Goal: Navigation & Orientation: Understand site structure

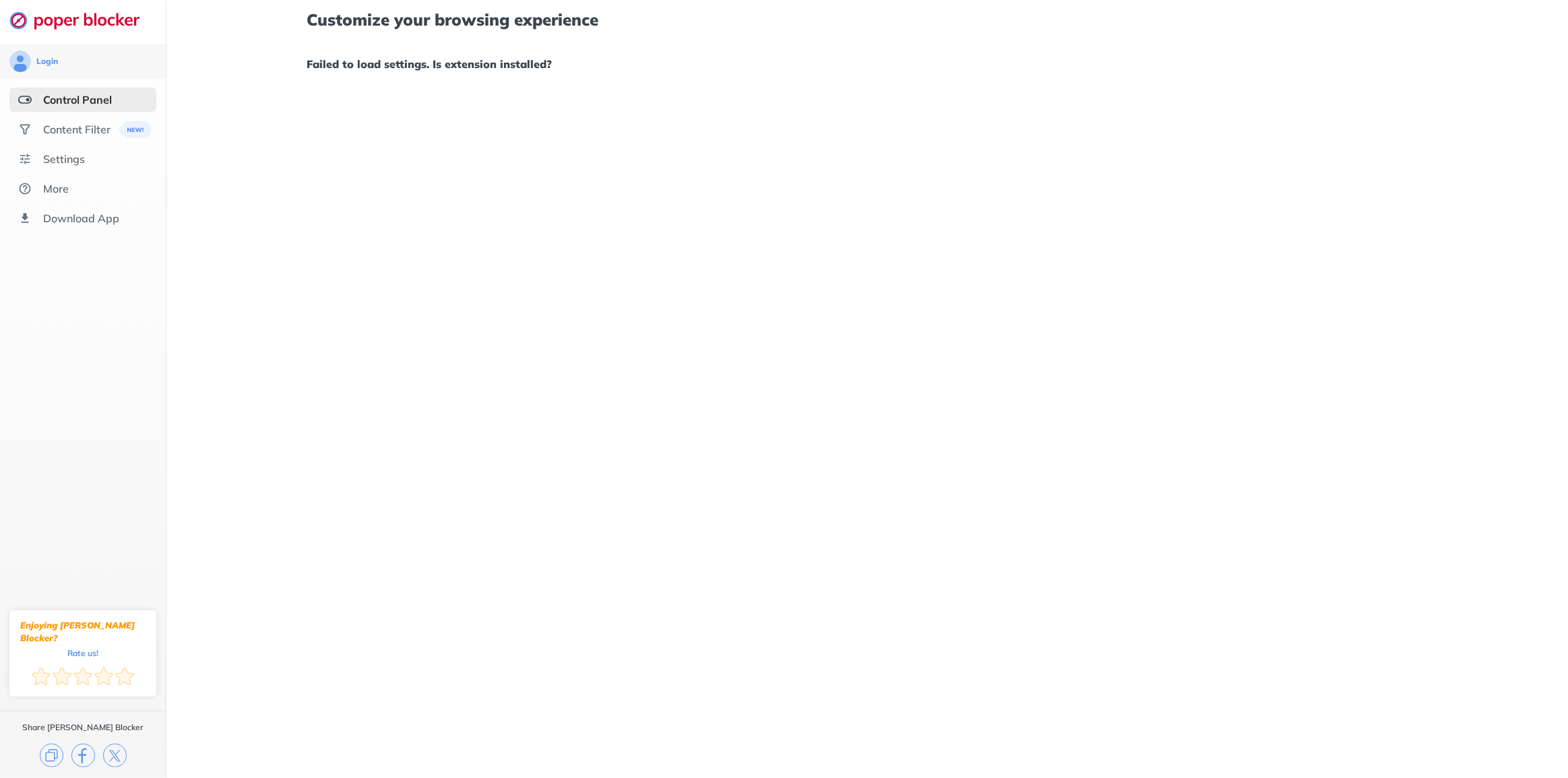
click at [547, 70] on h1 "Failed to load settings. Is extension installed?" at bounding box center [867, 63] width 1121 height 18
click at [104, 136] on div "Content Filter" at bounding box center [77, 129] width 67 height 14
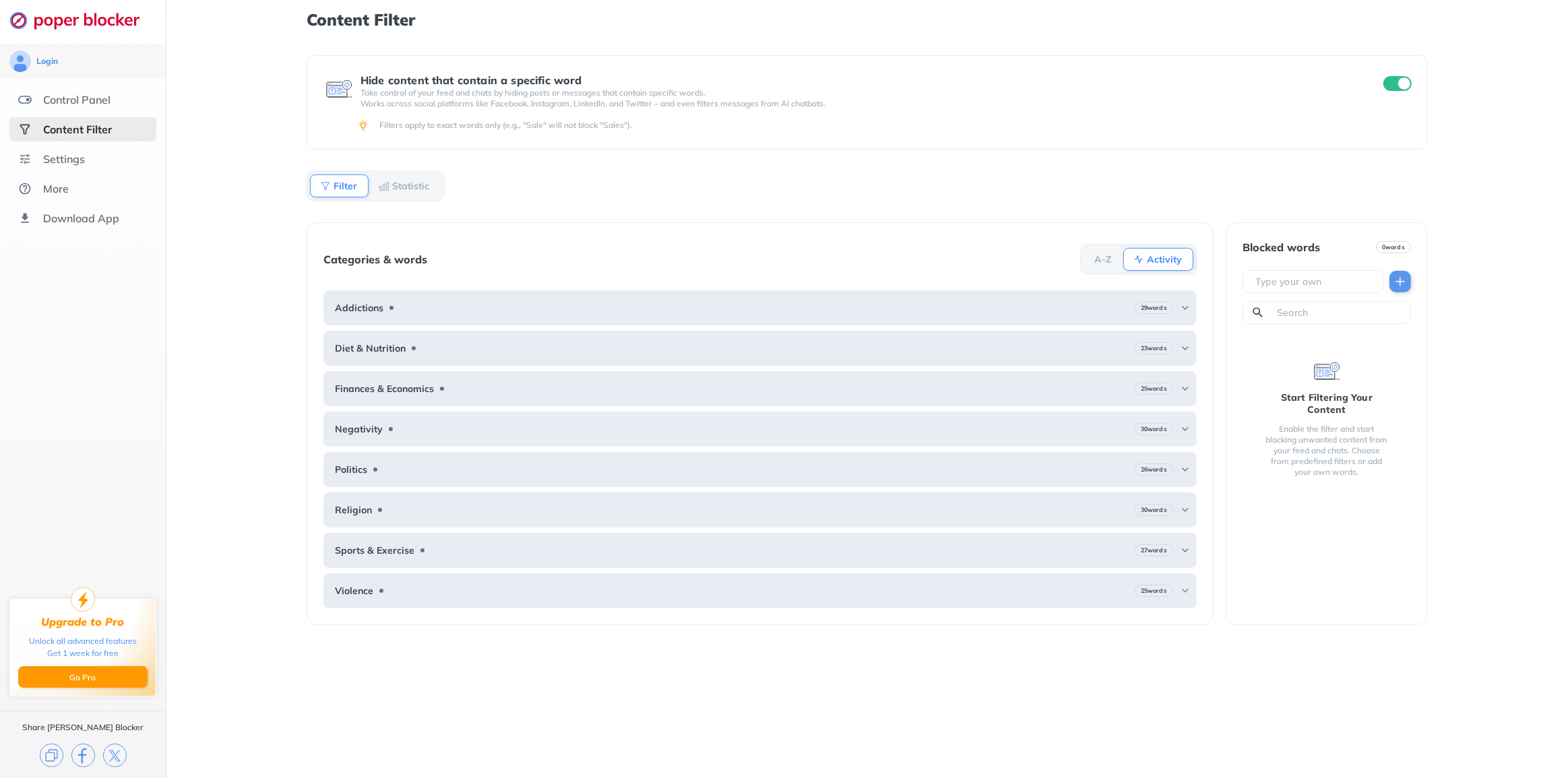
click at [99, 121] on div "Content Filter" at bounding box center [83, 129] width 147 height 24
click at [107, 102] on div "Control Panel" at bounding box center [77, 100] width 67 height 14
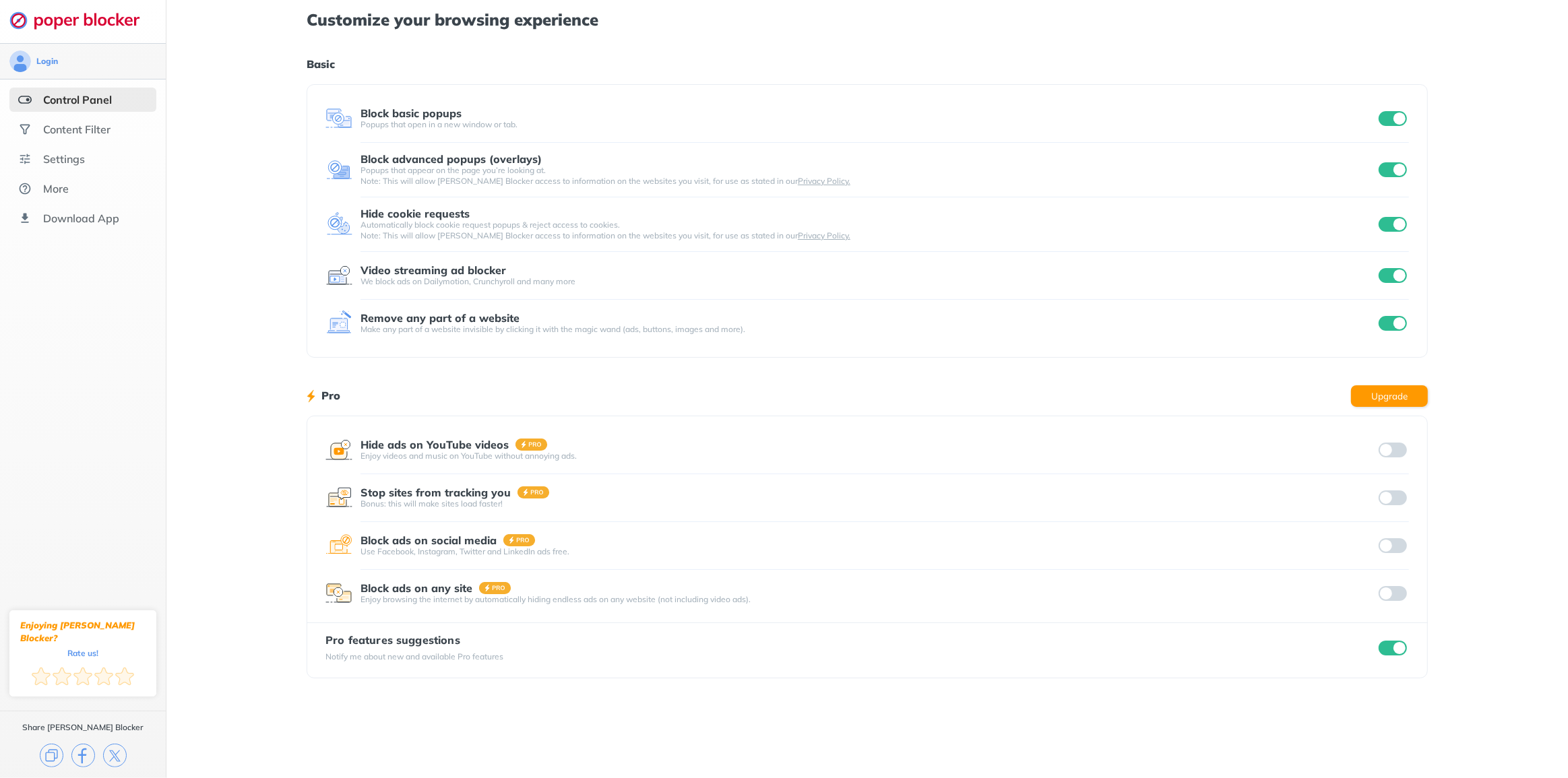
click at [112, 62] on div "Login" at bounding box center [83, 61] width 147 height 21
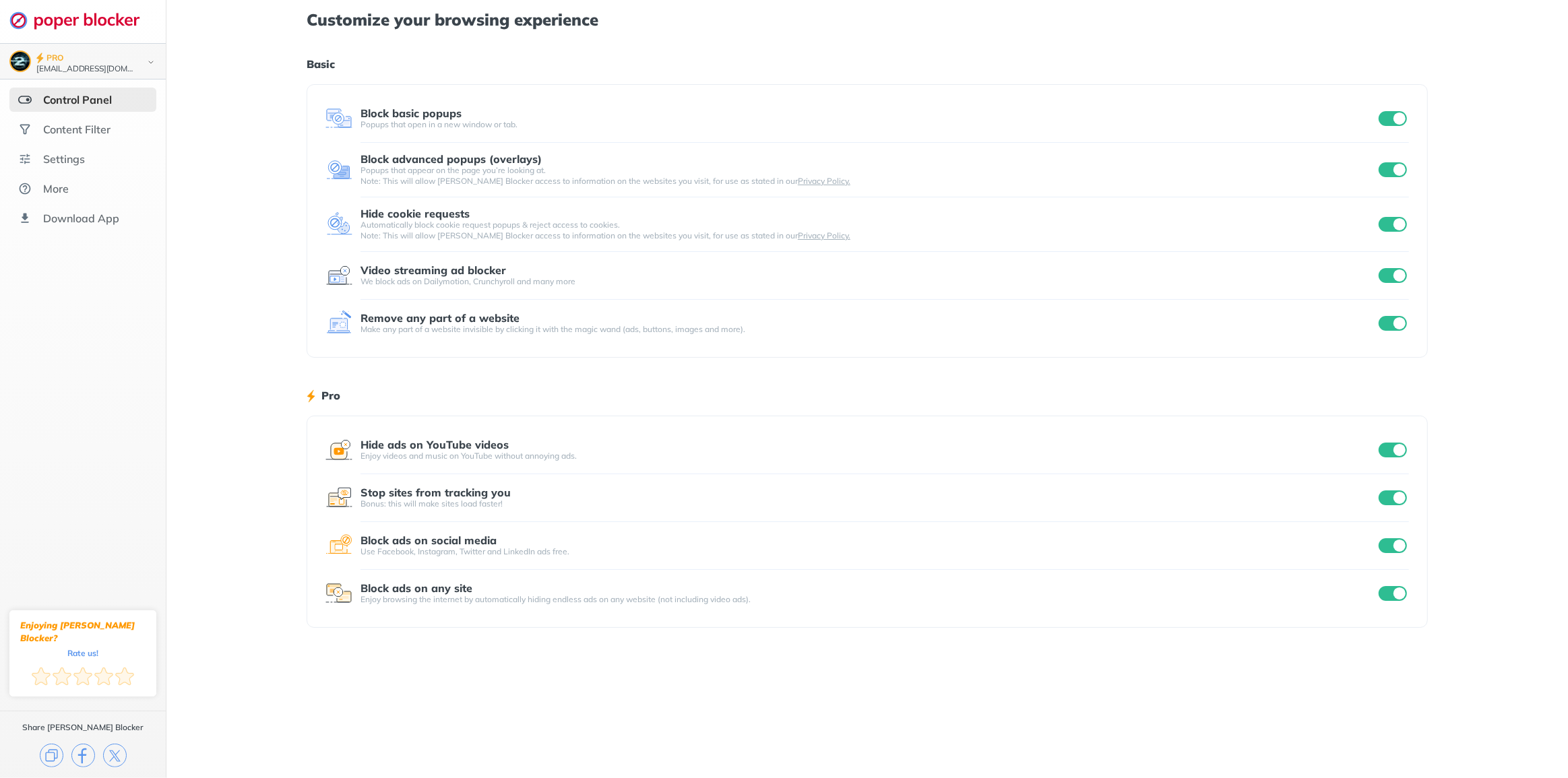
click at [109, 62] on div "PRO" at bounding box center [86, 58] width 99 height 14
click at [104, 249] on ul "Control Panel Content Filter Settings More Download App" at bounding box center [83, 207] width 166 height 143
click at [103, 239] on div "More" at bounding box center [83, 237] width 147 height 24
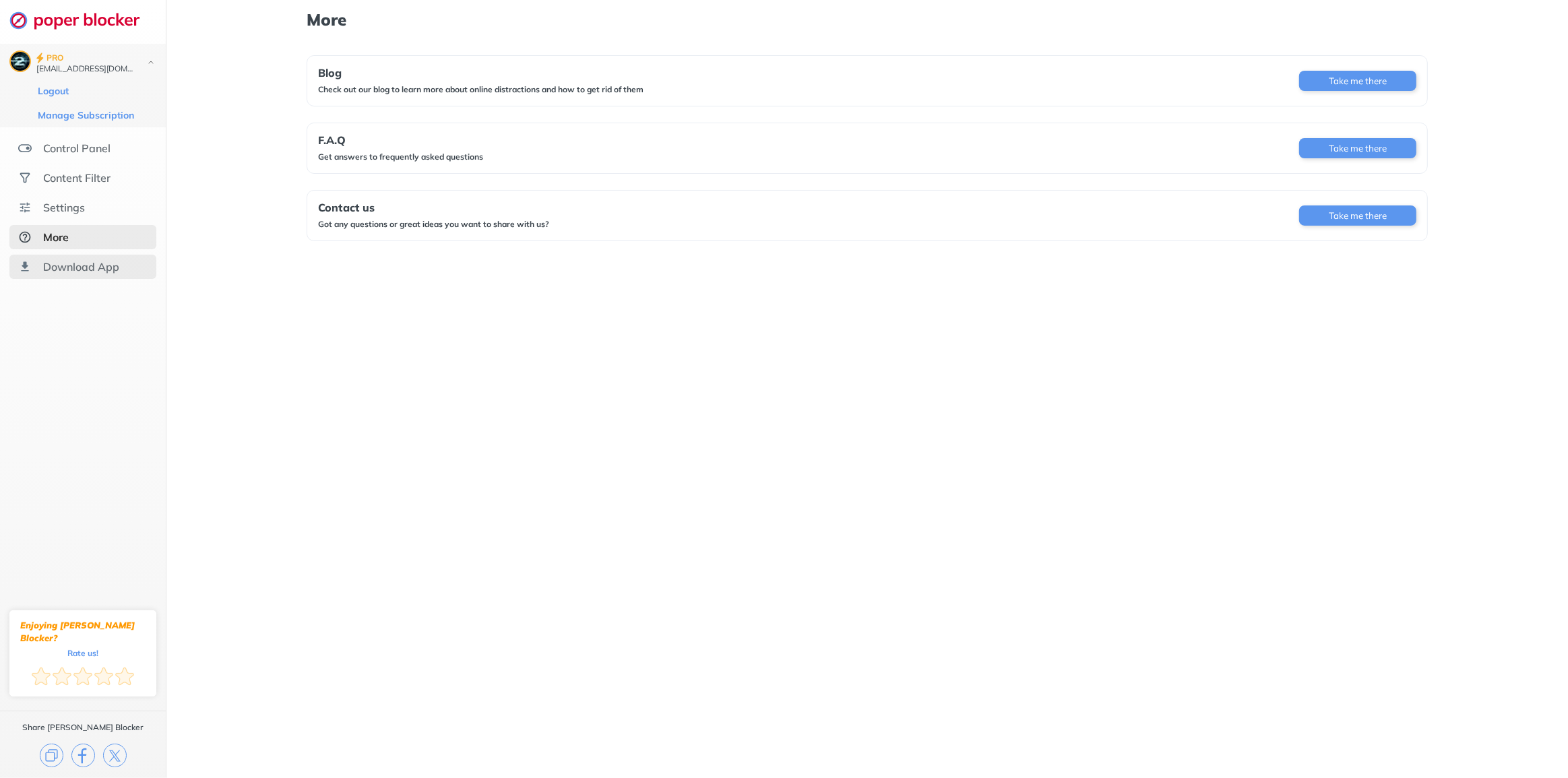
click at [110, 273] on div "Download App" at bounding box center [80, 267] width 76 height 14
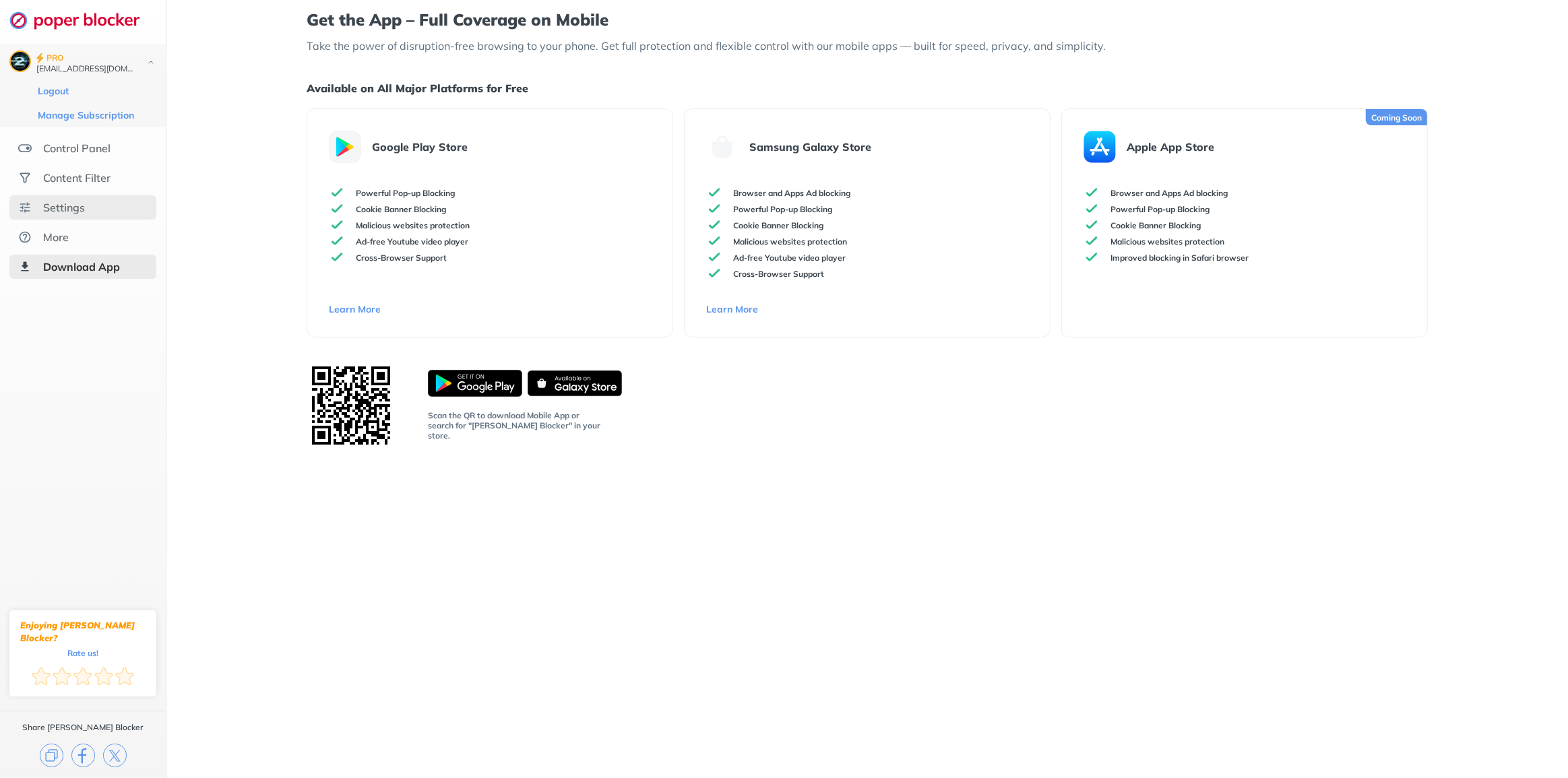
click at [101, 197] on div "Settings" at bounding box center [83, 207] width 147 height 24
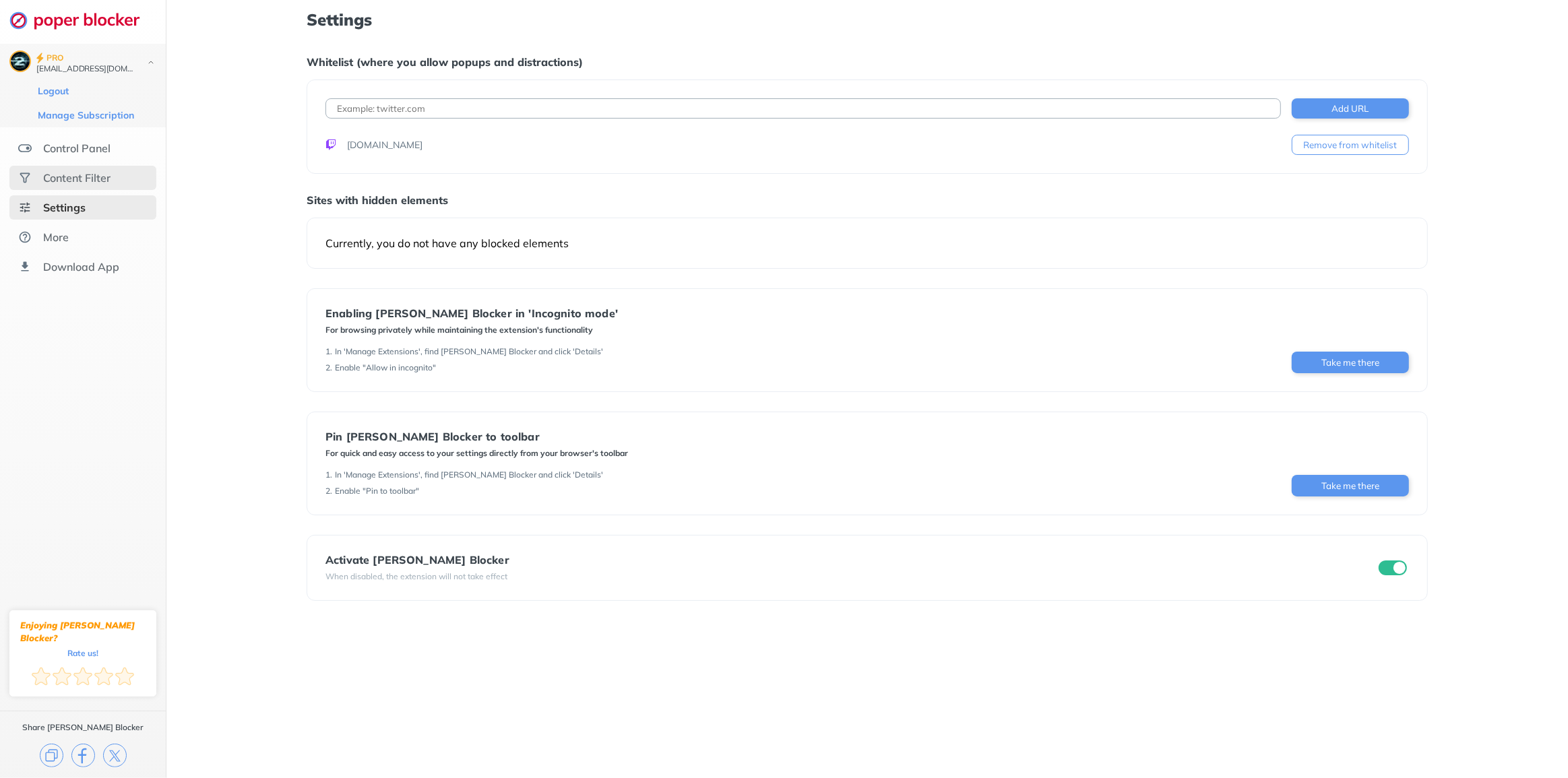
click at [110, 173] on div "Content Filter" at bounding box center [77, 178] width 67 height 14
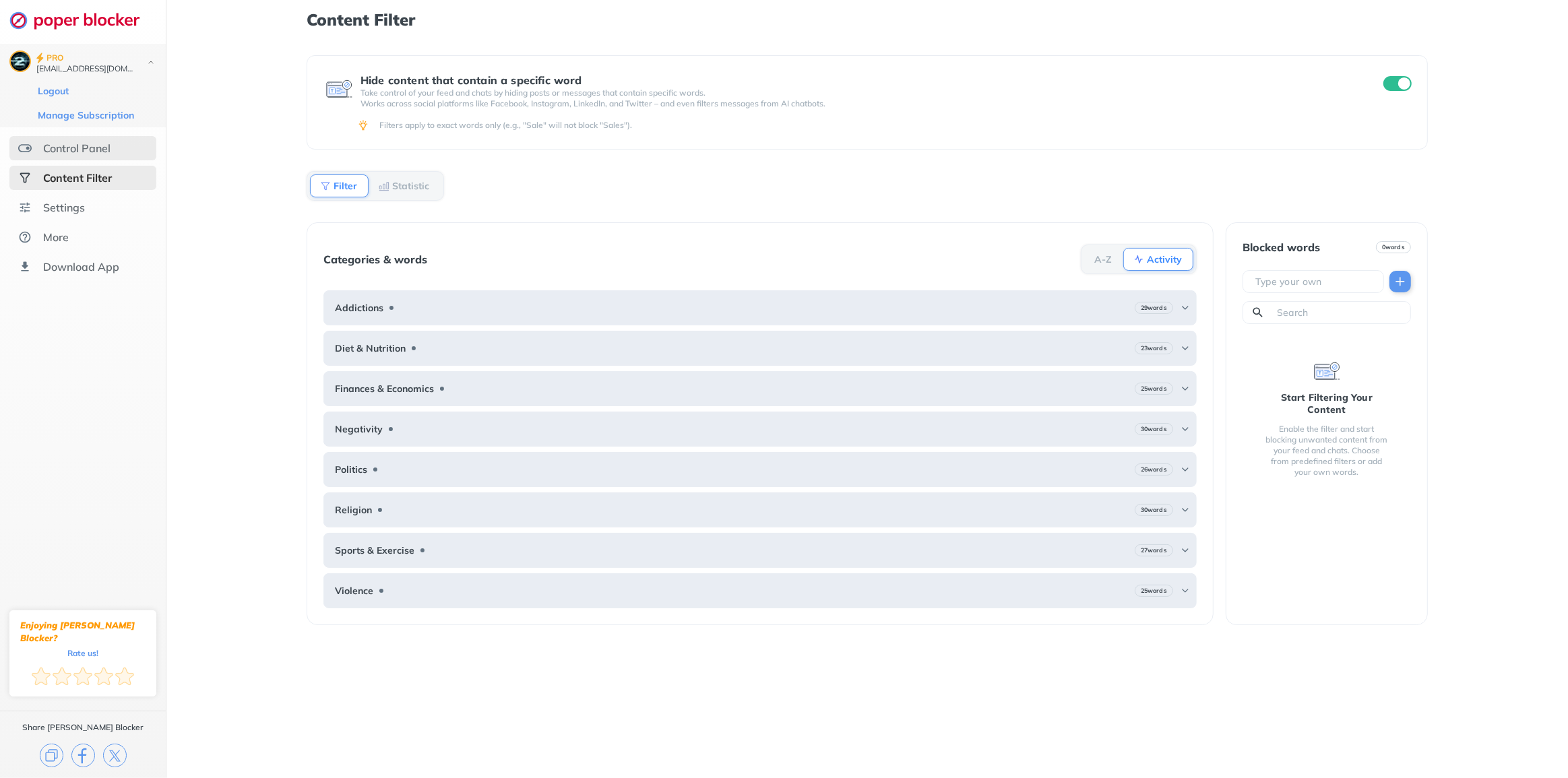
click at [145, 147] on div "Control Panel" at bounding box center [83, 148] width 147 height 24
